Goal: Task Accomplishment & Management: Manage account settings

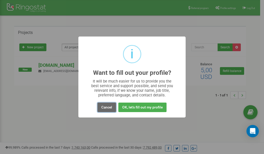
click at [105, 107] on button "Cancel" at bounding box center [106, 108] width 19 height 10
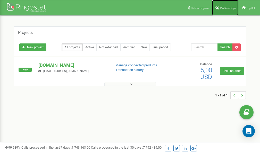
click at [220, 7] on span "Profile settings" at bounding box center [228, 8] width 16 height 3
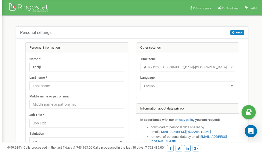
scroll to position [26, 0]
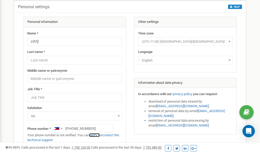
click at [97, 136] on link "verify it" at bounding box center [94, 135] width 11 height 4
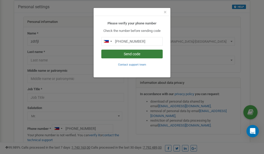
click at [130, 53] on button "Send code" at bounding box center [131, 54] width 61 height 9
